Goal: Task Accomplishment & Management: Use online tool/utility

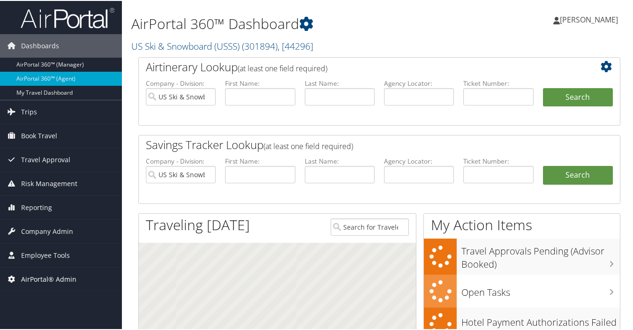
click at [55, 279] on span "AirPortal® Admin" at bounding box center [48, 278] width 55 height 23
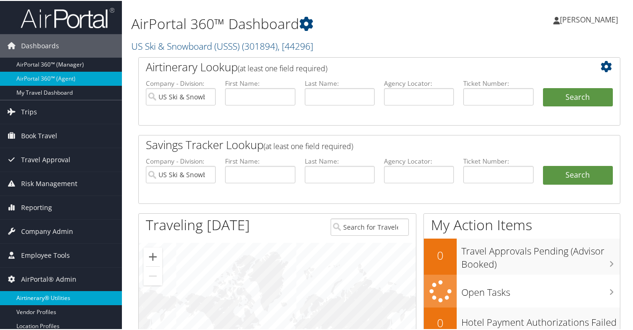
click at [44, 296] on link "Airtinerary® Utilities" at bounding box center [61, 297] width 122 height 14
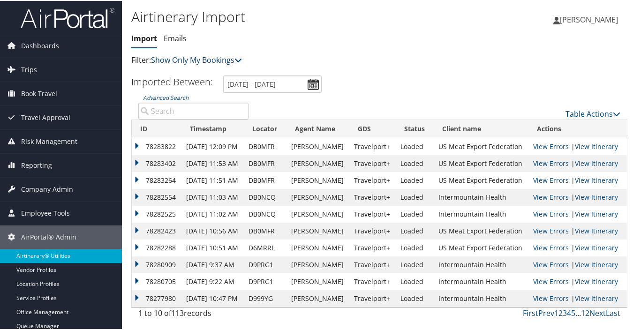
click at [239, 60] on icon at bounding box center [237, 58] width 7 height 7
click at [210, 76] on link "Show My TMC Bookings" at bounding box center [214, 74] width 123 height 16
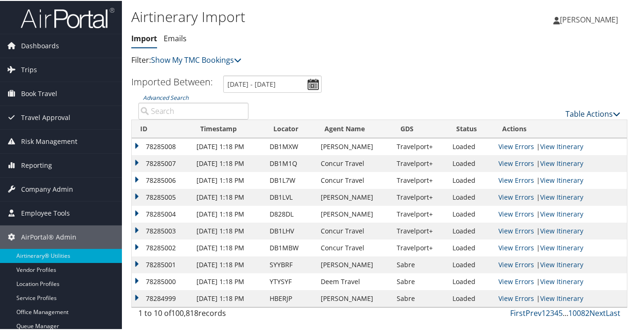
click at [574, 114] on link "Table Actions" at bounding box center [592, 113] width 55 height 10
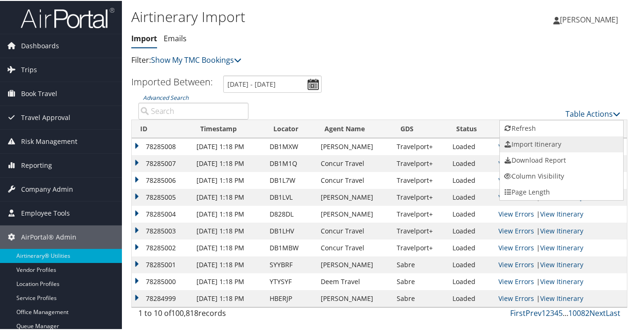
click at [525, 142] on link "Import Itinerary" at bounding box center [561, 143] width 123 height 16
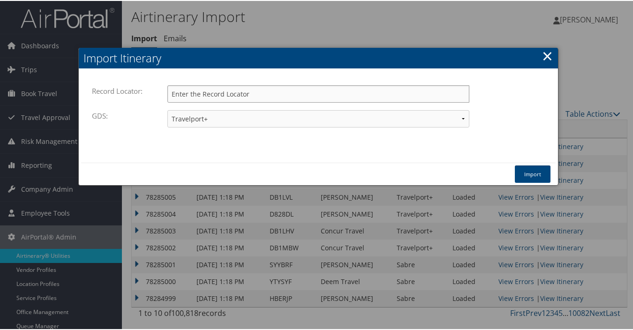
click at [266, 95] on input "Record Locator:" at bounding box center [318, 92] width 302 height 17
type input "d9pfdy"
click at [243, 117] on select "Travelport+ Worldspan Apollo Sabre Amadeus" at bounding box center [318, 117] width 302 height 17
click at [167, 109] on select "Travelport+ Worldspan Apollo Sabre Amadeus" at bounding box center [318, 117] width 302 height 17
click at [524, 172] on button "Import" at bounding box center [533, 172] width 36 height 17
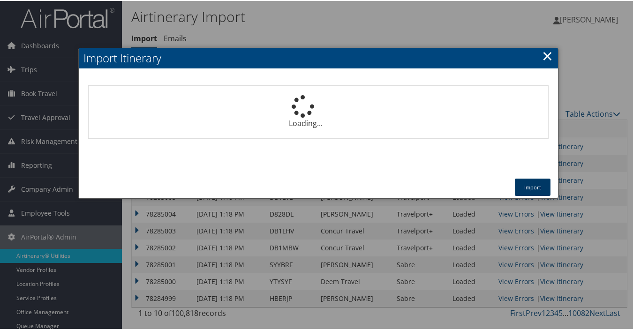
select select "1P"
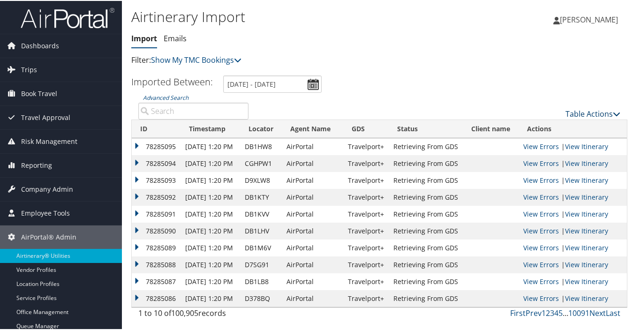
click at [590, 110] on link "Table Actions" at bounding box center [592, 113] width 55 height 10
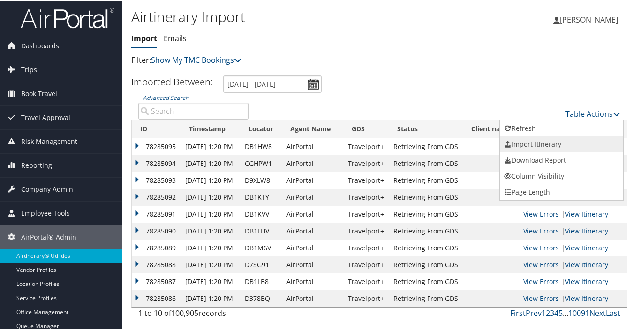
click at [537, 142] on link "Import Itinerary" at bounding box center [561, 143] width 123 height 16
select select "1P"
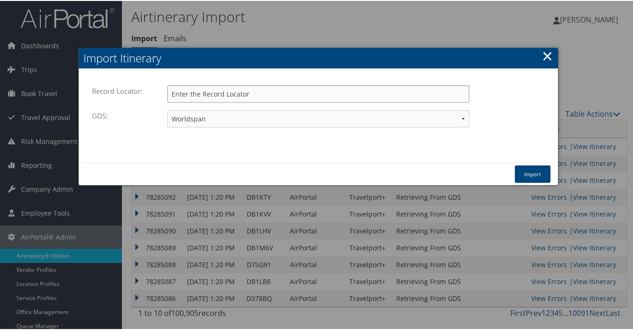
drag, startPoint x: 293, startPoint y: 93, endPoint x: 288, endPoint y: 92, distance: 4.9
click at [293, 93] on input "Record Locator:" at bounding box center [318, 92] width 302 height 17
type input "d9pfdy"
click at [224, 118] on select "Travelport+ Worldspan Apollo Sabre Amadeus" at bounding box center [318, 117] width 302 height 17
select select "1G"
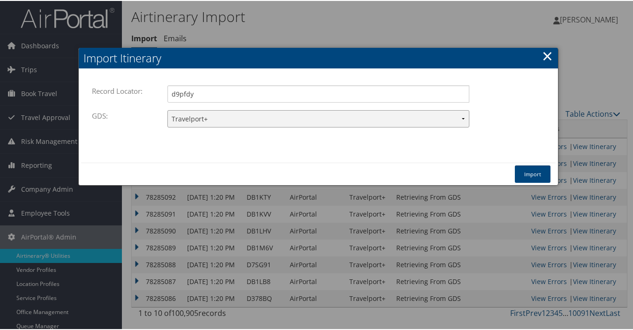
click at [167, 109] on select "Travelport+ Worldspan Apollo Sabre Amadeus" at bounding box center [318, 117] width 302 height 17
click at [540, 176] on button "Import" at bounding box center [533, 172] width 36 height 17
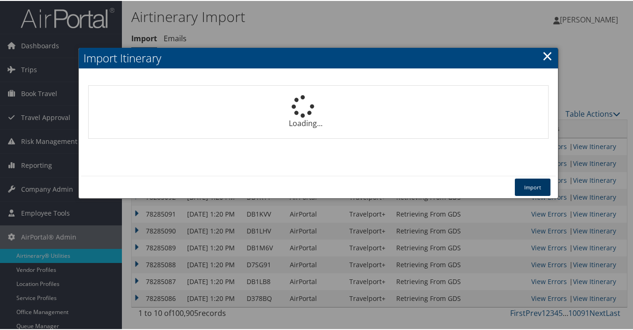
select select "1P"
